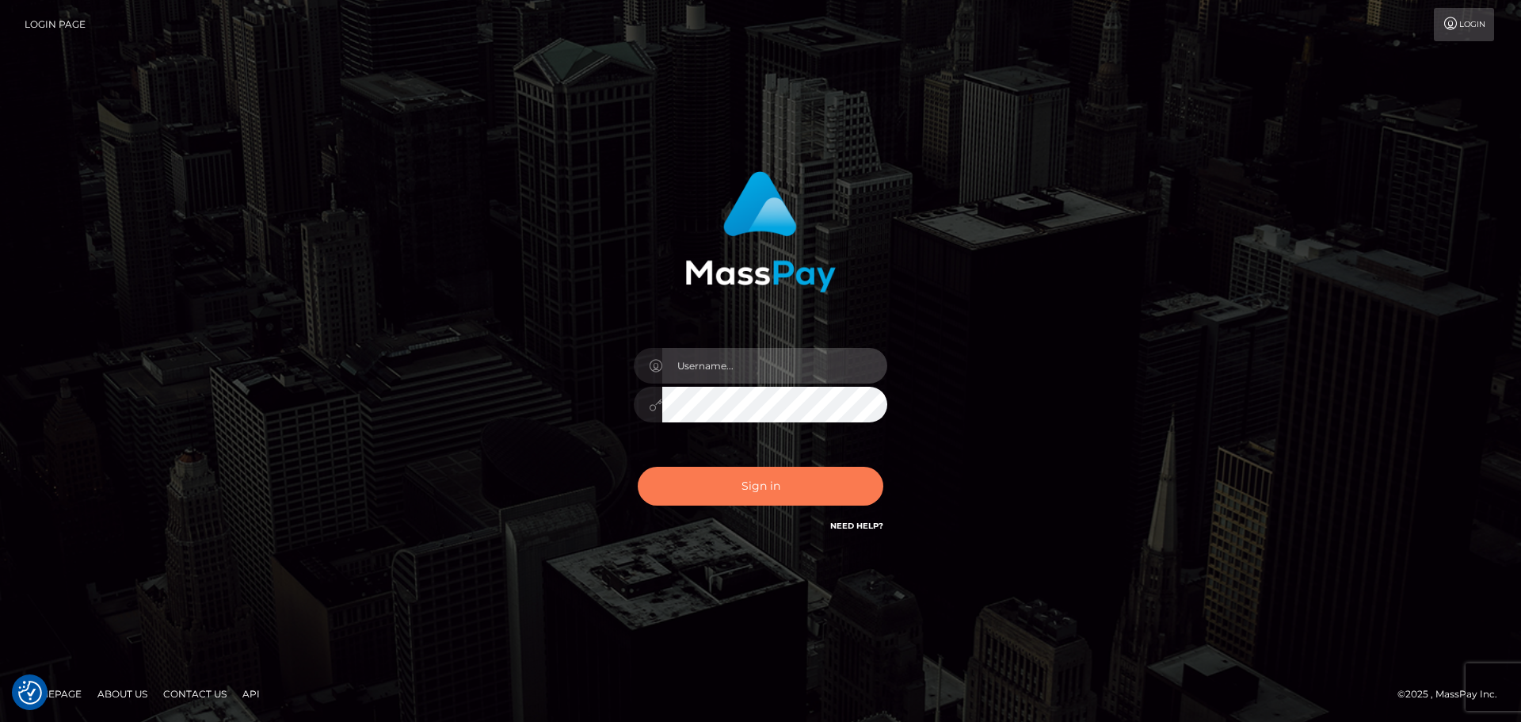
type input "[DOMAIN_NAME]"
click at [783, 487] on button "Sign in" at bounding box center [761, 486] width 246 height 39
type input "[DOMAIN_NAME]"
click at [782, 487] on button "Sign in" at bounding box center [761, 486] width 246 height 39
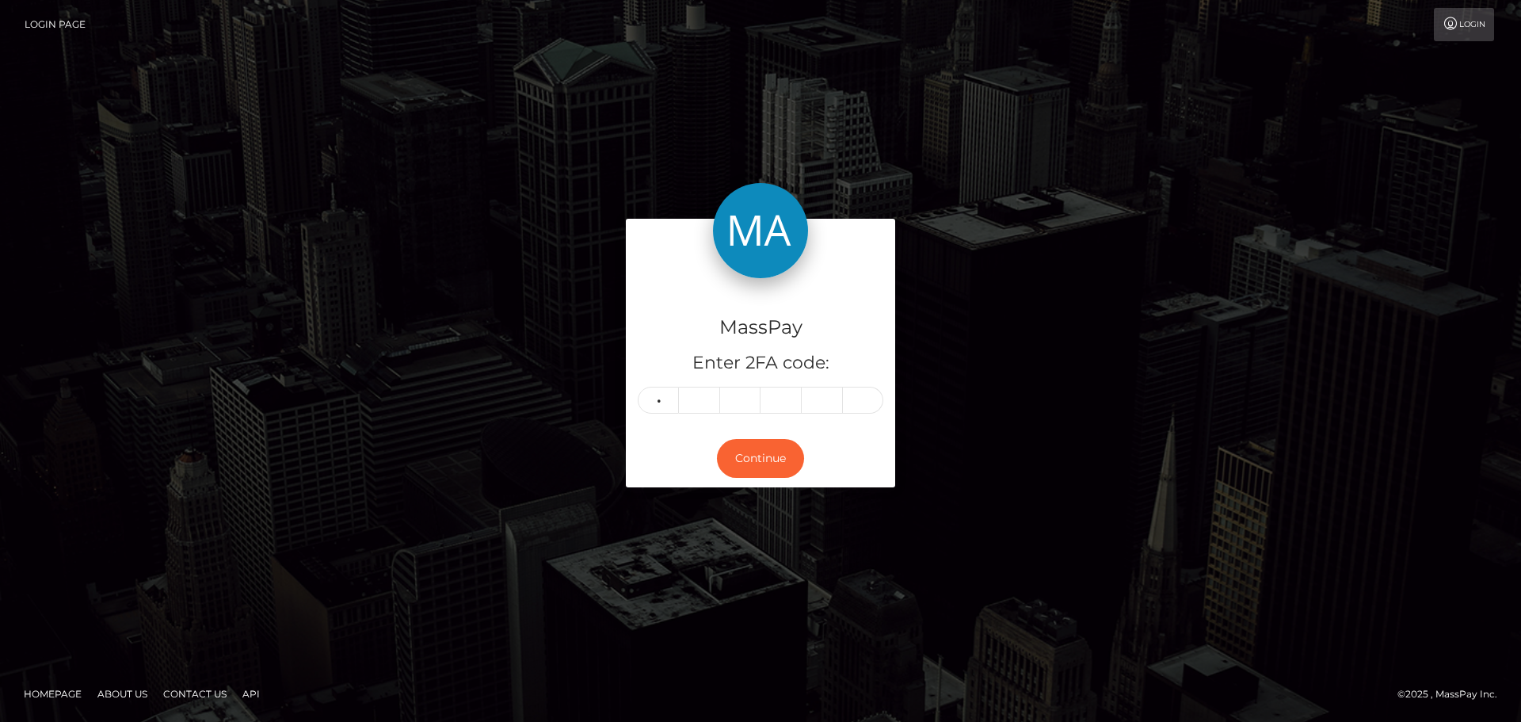
type input "3"
type input "2"
type input "1"
type input "8"
type input "1"
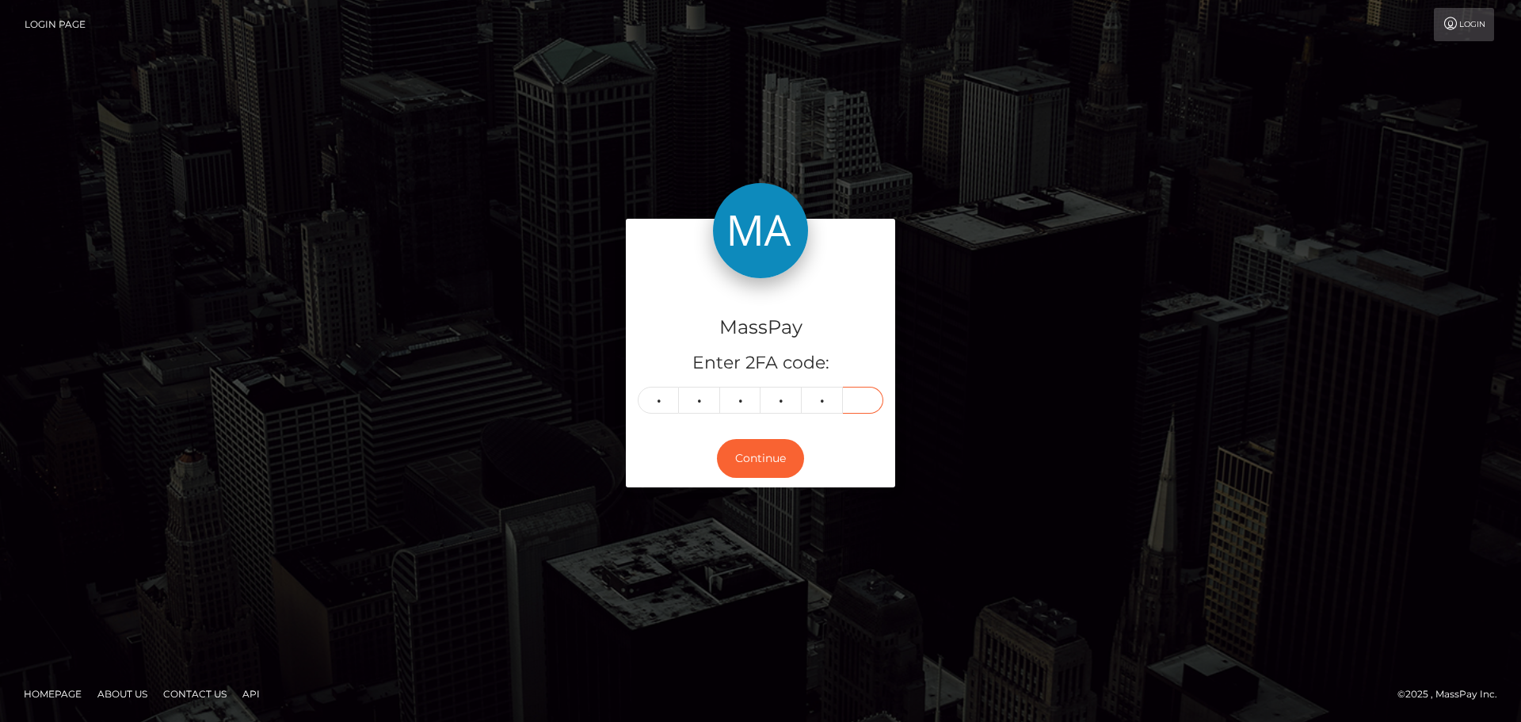
type input "0"
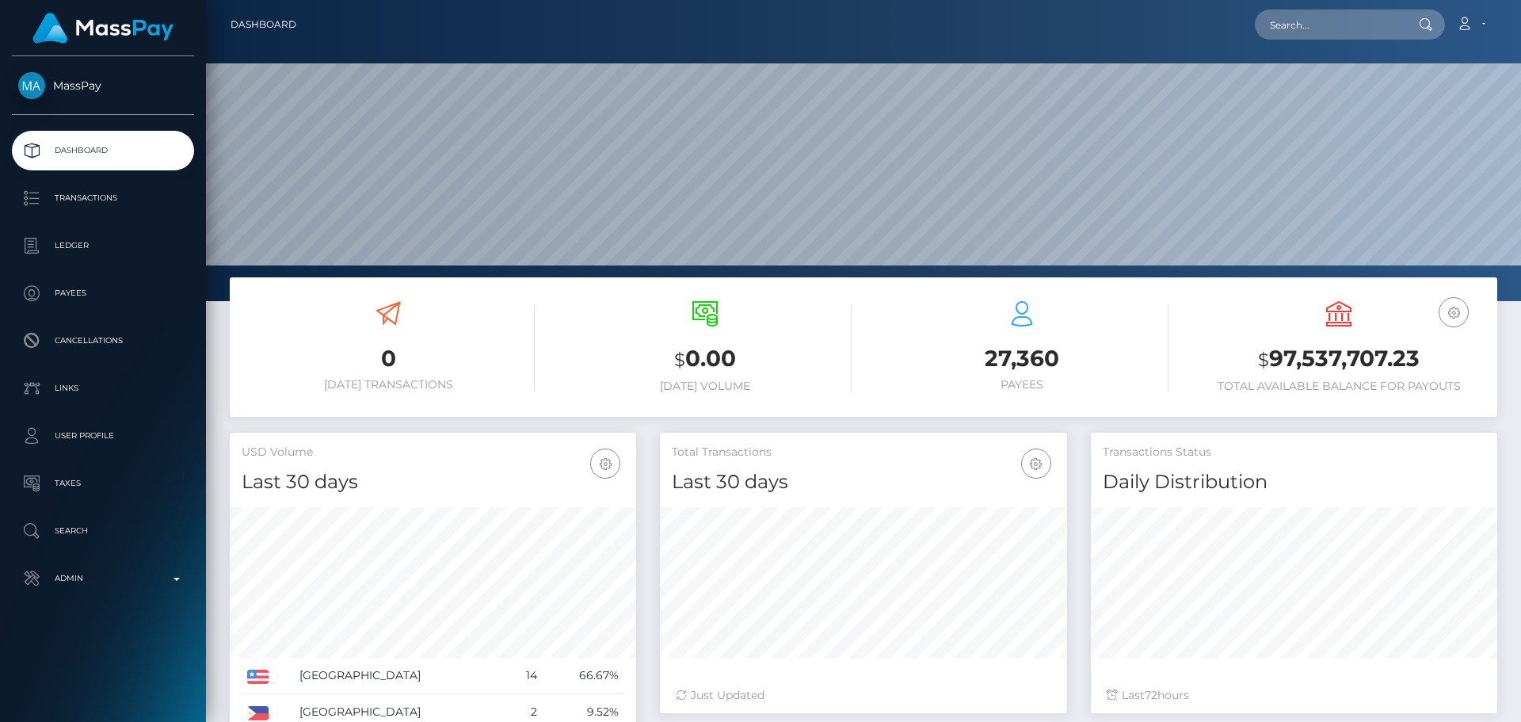
scroll to position [281, 407]
type input "arifm9991@gmail.com"
click at [1318, 79] on link "AFSANA KHATOON" at bounding box center [1318, 81] width 127 height 29
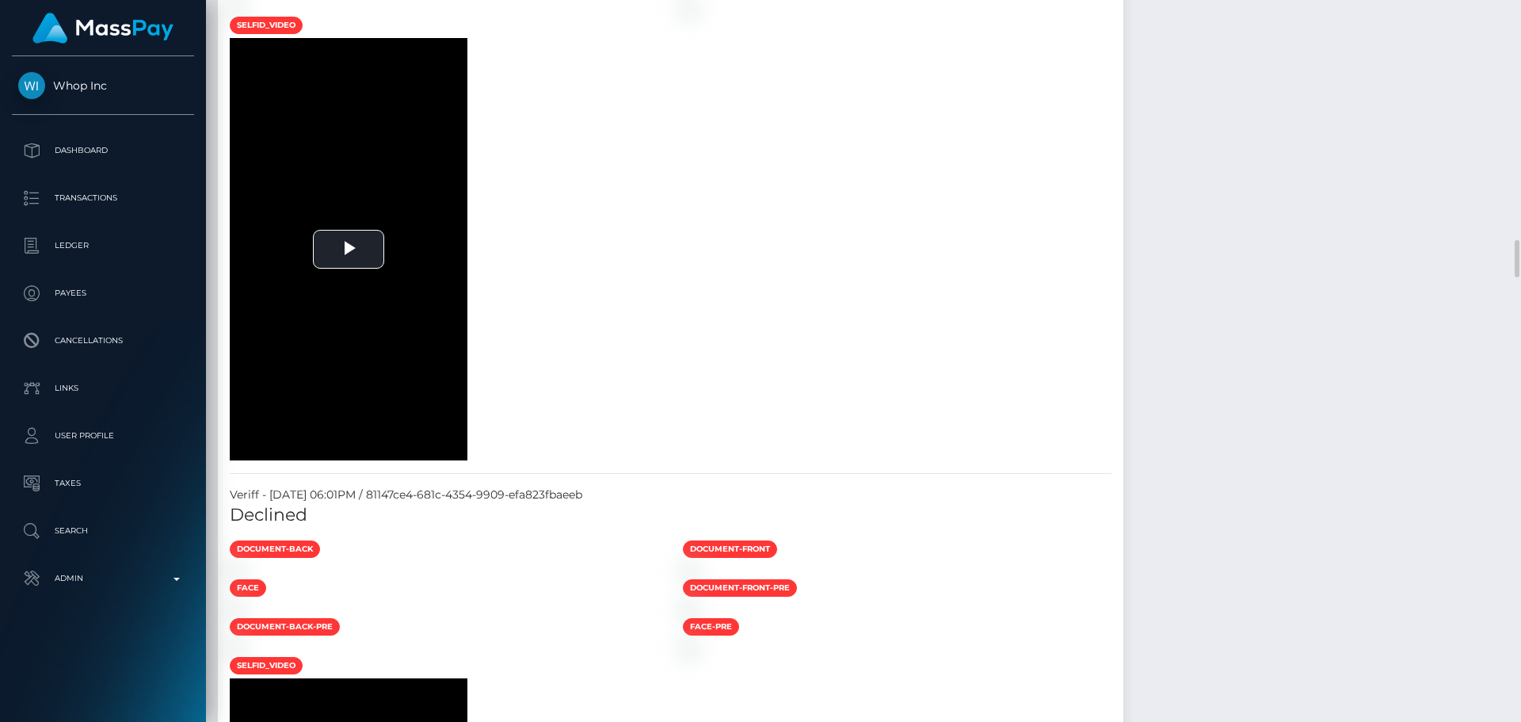
scroll to position [3090, 0]
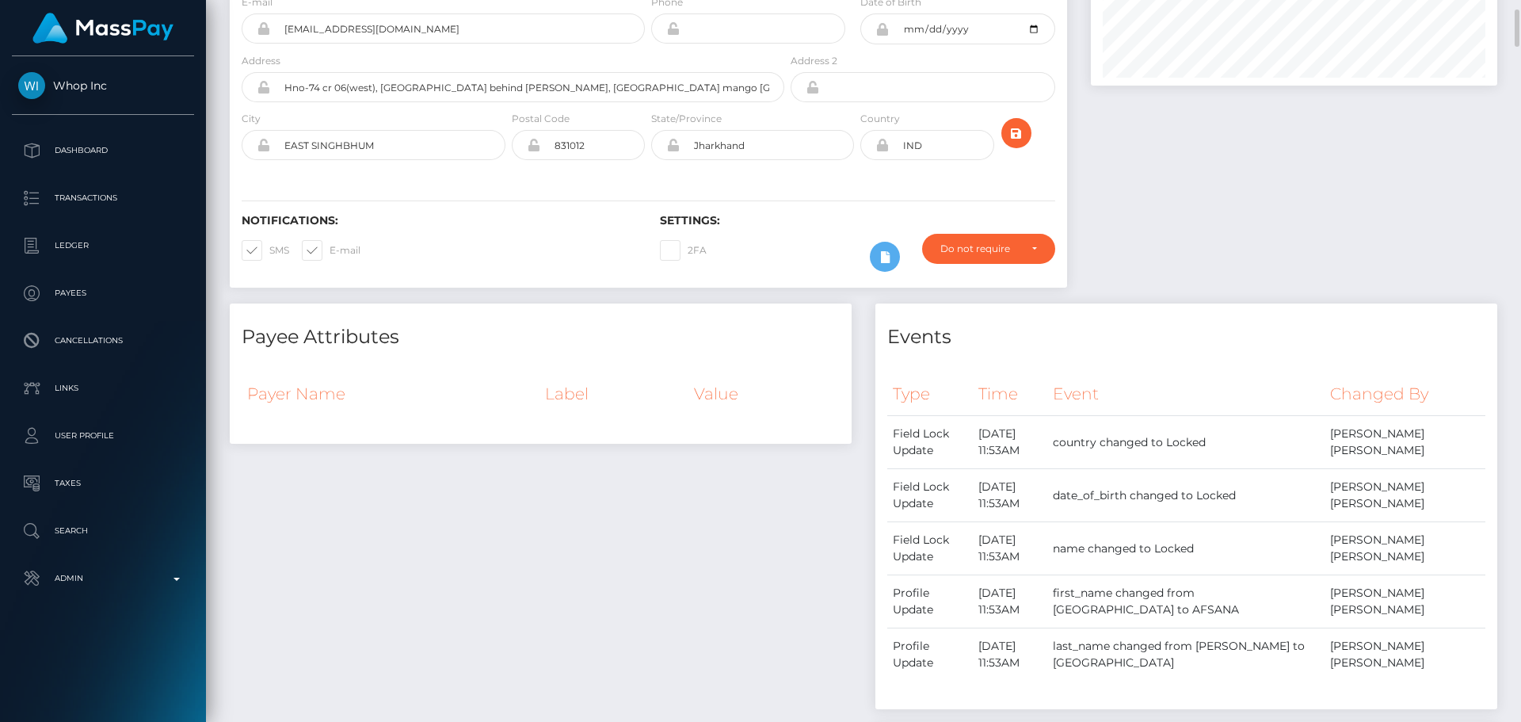
scroll to position [0, 0]
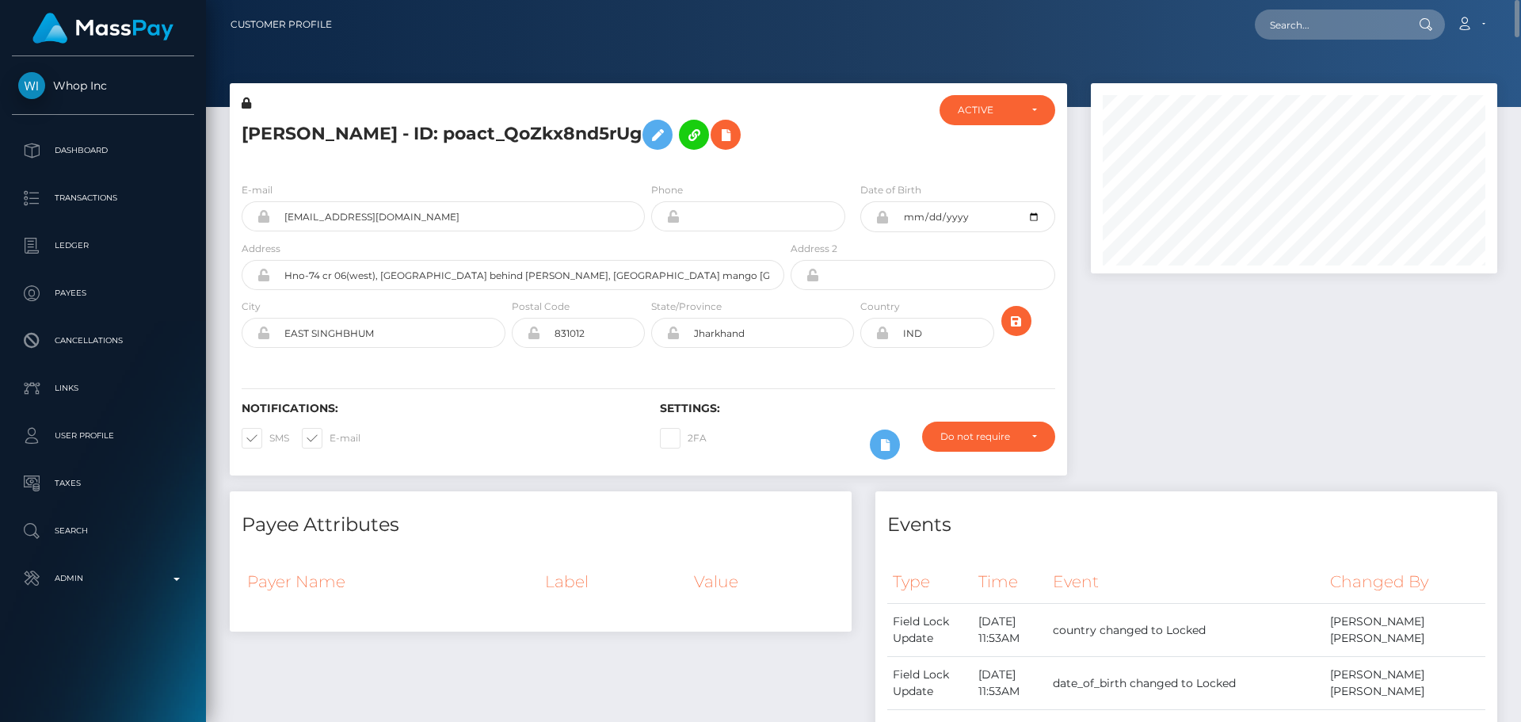
click at [879, 115] on div at bounding box center [856, 132] width 139 height 74
click at [858, 132] on div at bounding box center [856, 132] width 139 height 74
click at [853, 132] on div at bounding box center [856, 132] width 139 height 74
click at [848, 128] on div at bounding box center [856, 132] width 139 height 74
click at [830, 134] on div at bounding box center [856, 132] width 139 height 74
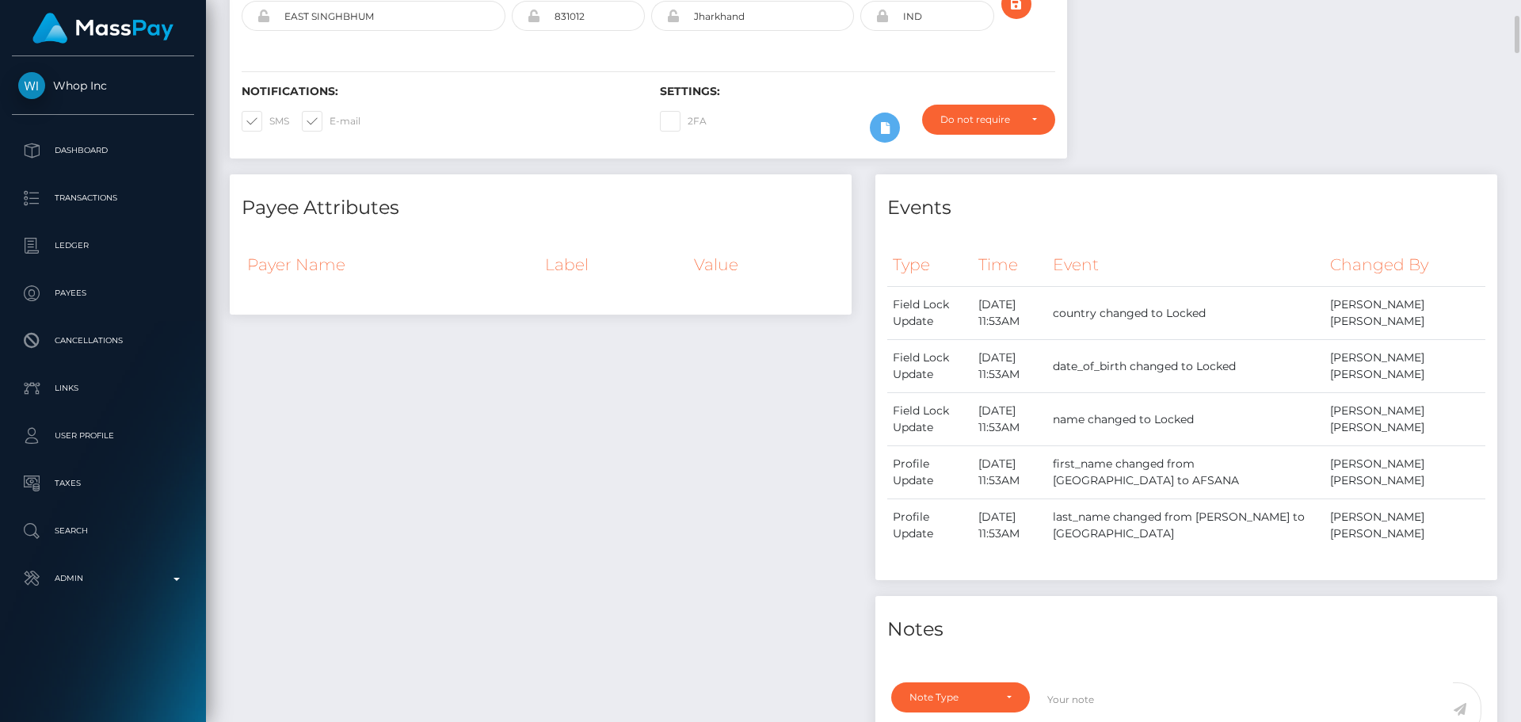
scroll to position [475, 0]
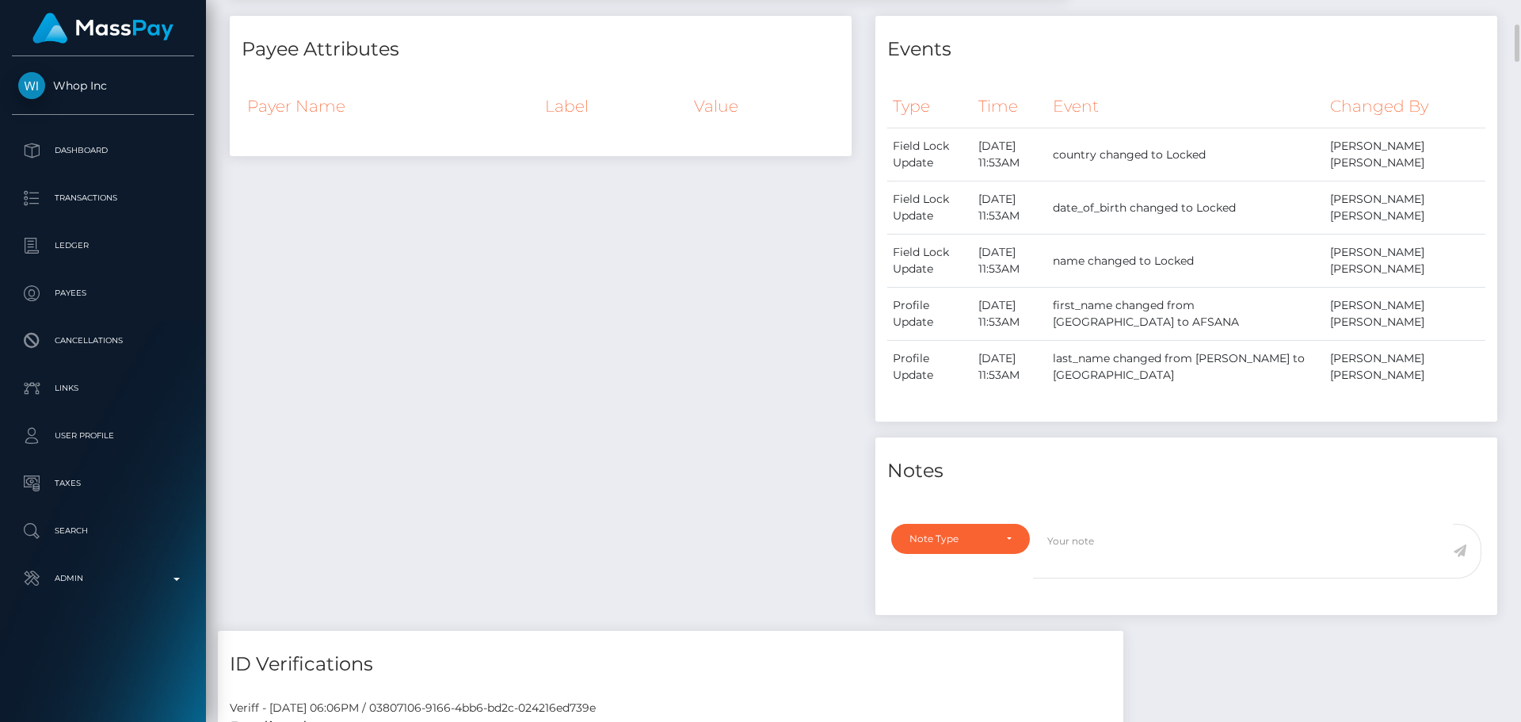
click at [688, 279] on div "Payee Attributes Payer Name Label Value" at bounding box center [541, 323] width 646 height 615
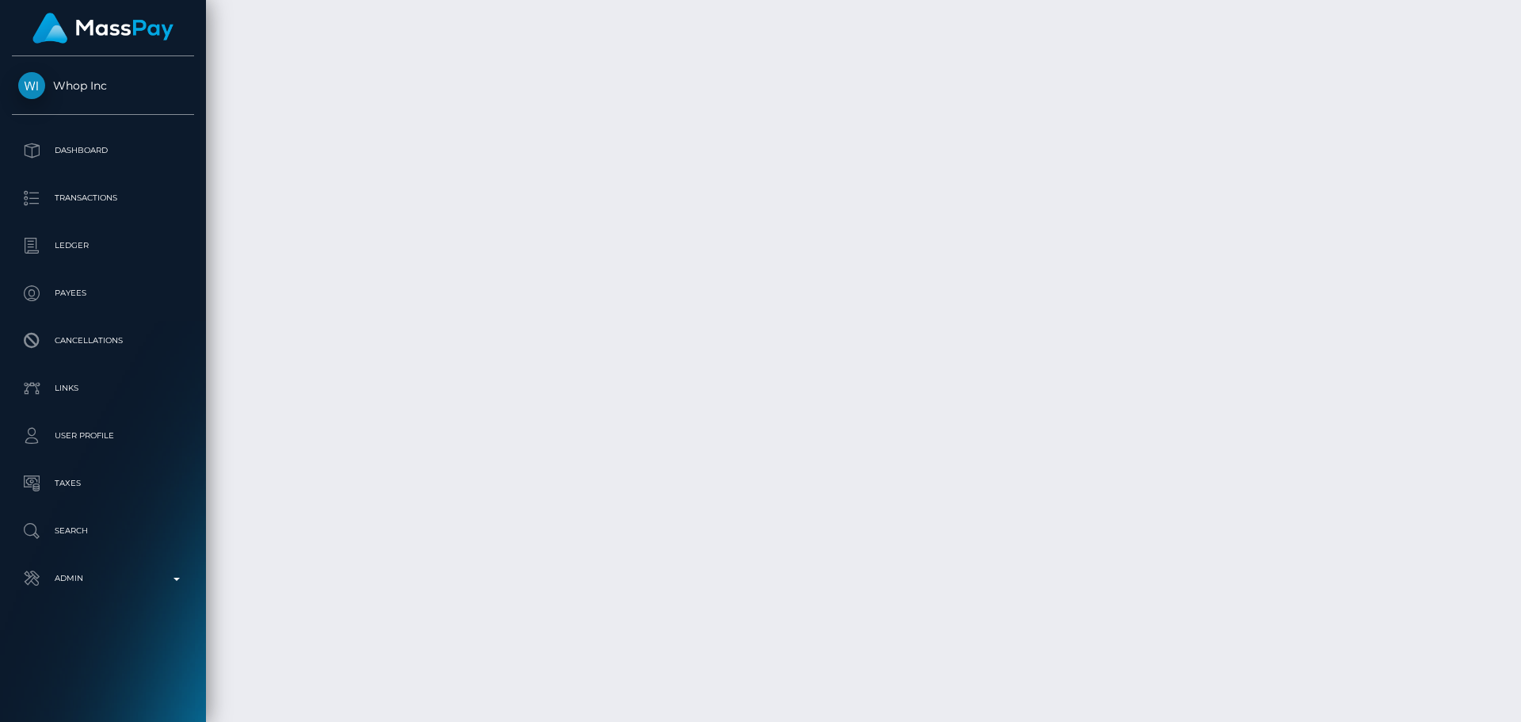
scroll to position [12992, 0]
drag, startPoint x: 231, startPoint y: 155, endPoint x: 517, endPoint y: 157, distance: 286.8
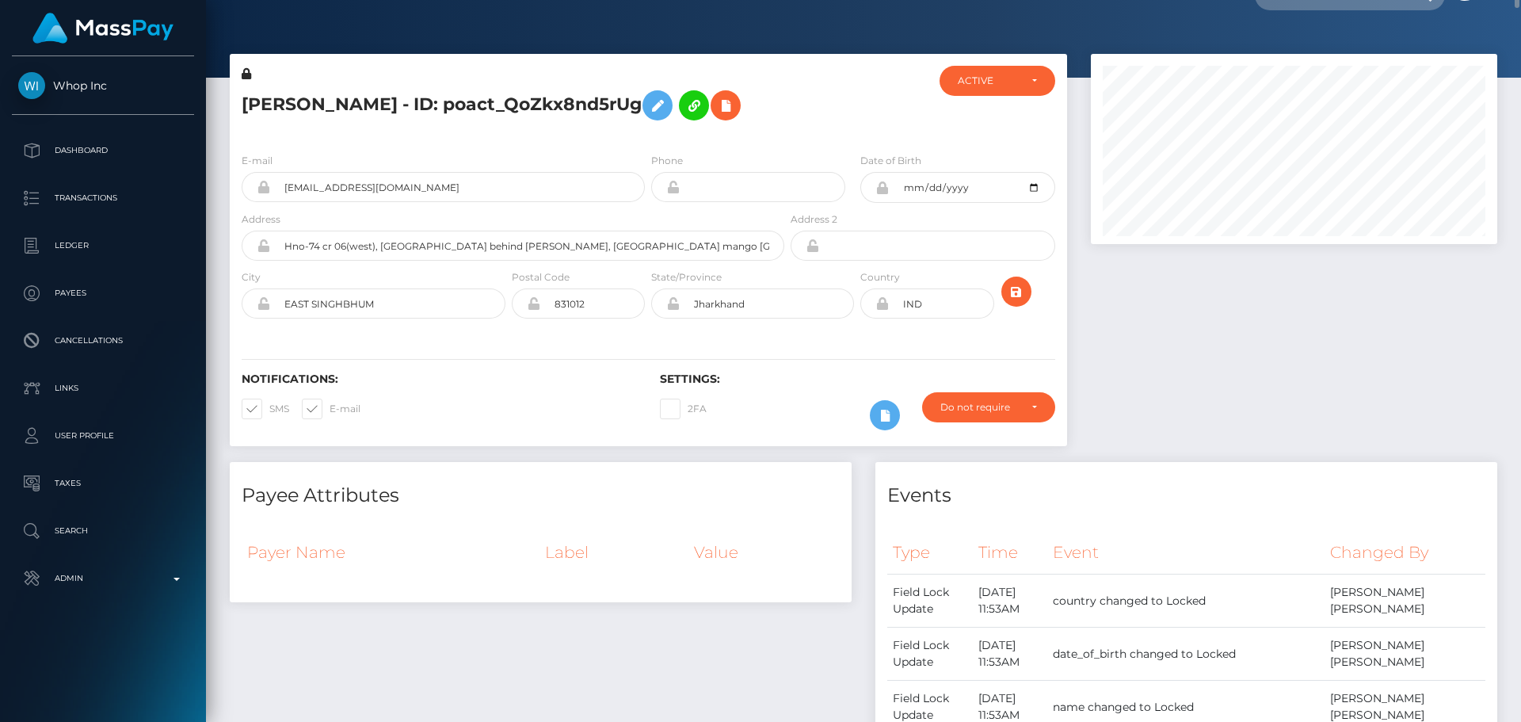
scroll to position [0, 0]
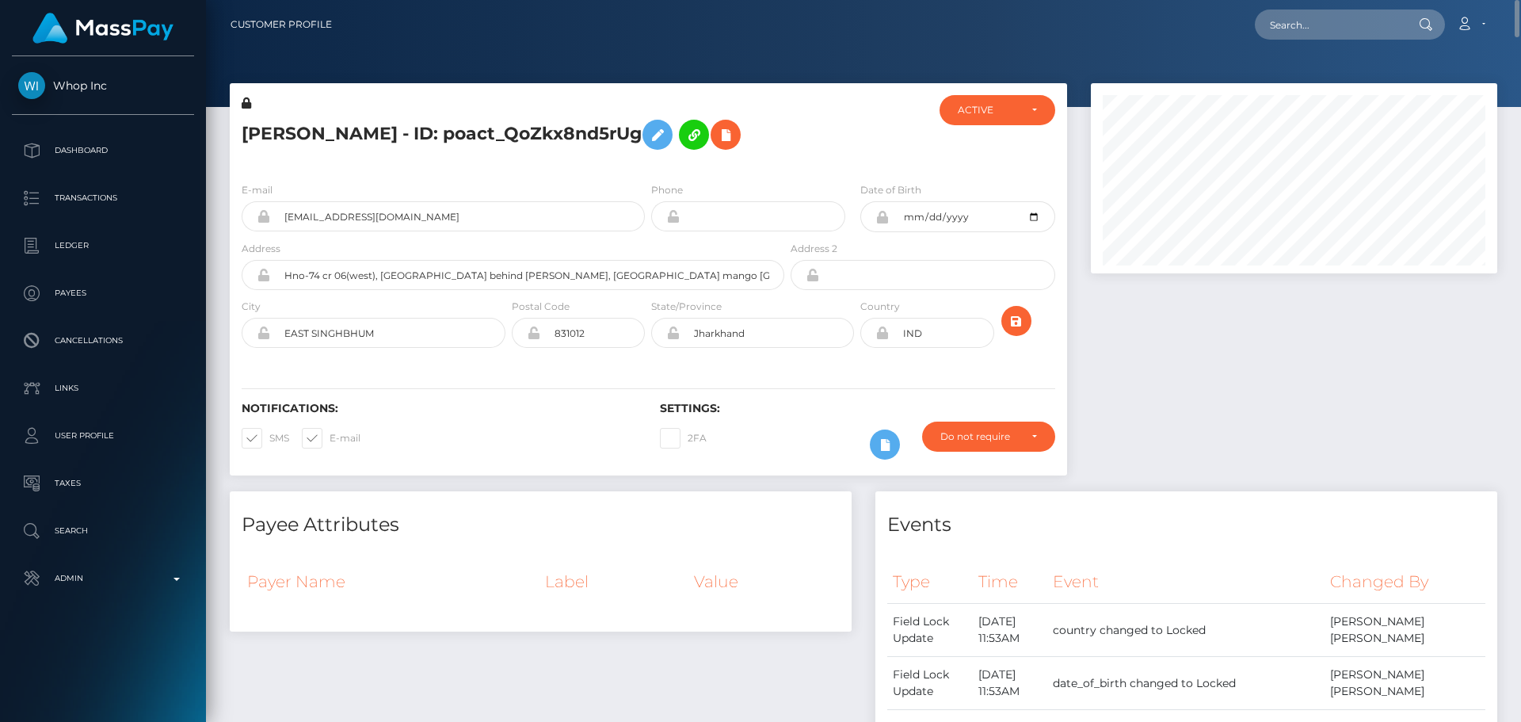
click at [829, 149] on div at bounding box center [856, 132] width 139 height 74
click at [823, 151] on div at bounding box center [856, 132] width 139 height 74
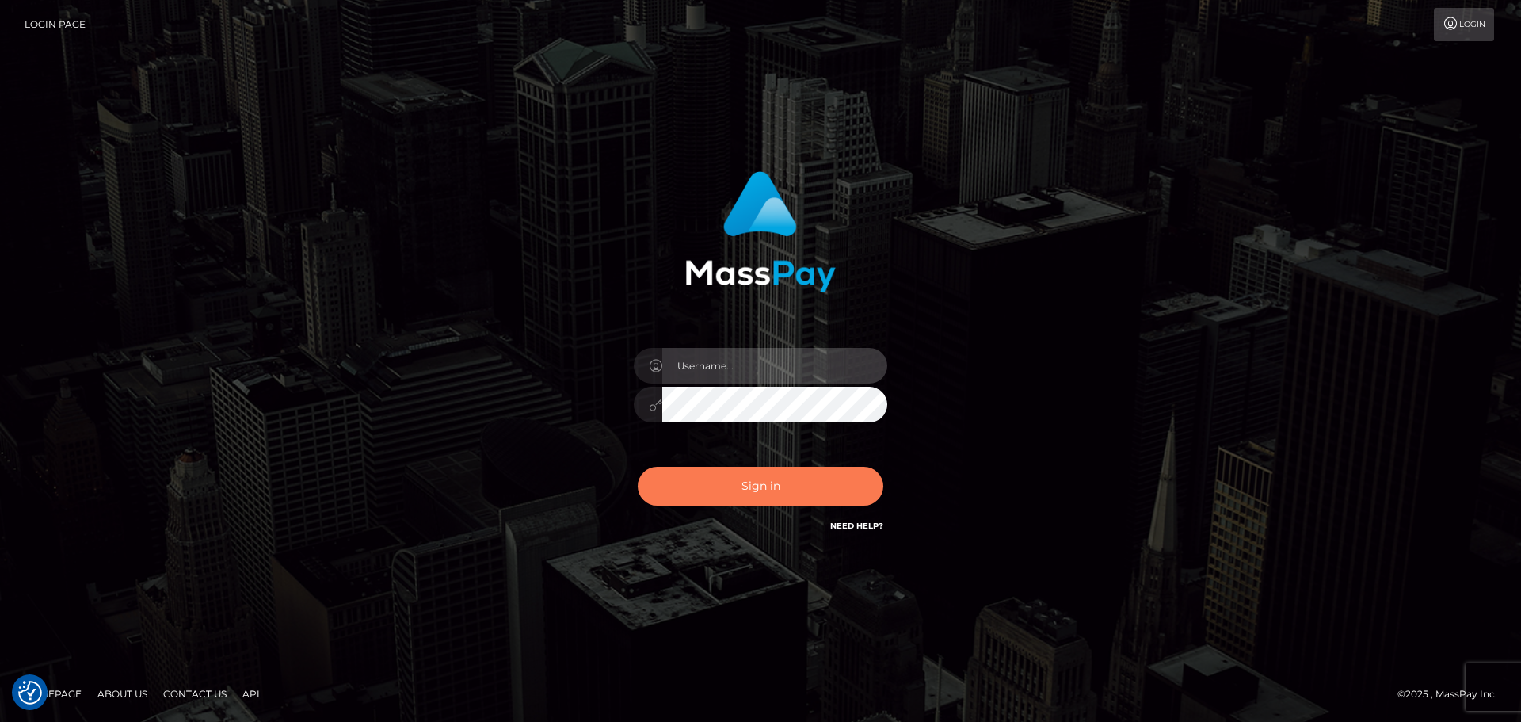
type input "constantin.mp"
click at [688, 482] on button "Sign in" at bounding box center [761, 486] width 246 height 39
